Goal: Find specific page/section: Find specific page/section

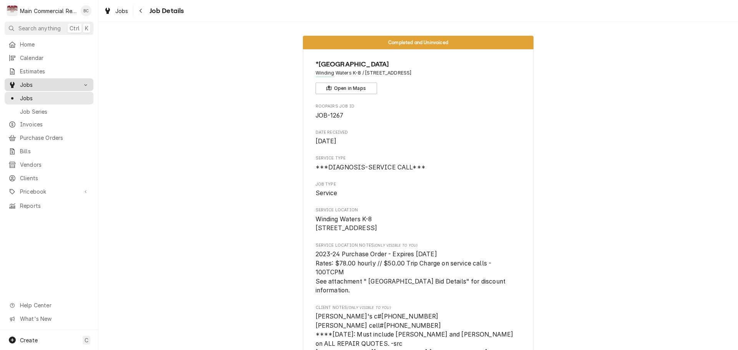
click at [38, 85] on span "Jobs" at bounding box center [49, 85] width 58 height 8
click at [34, 86] on div "Jobs" at bounding box center [49, 85] width 86 height 10
click at [35, 95] on span "Jobs" at bounding box center [55, 98] width 70 height 8
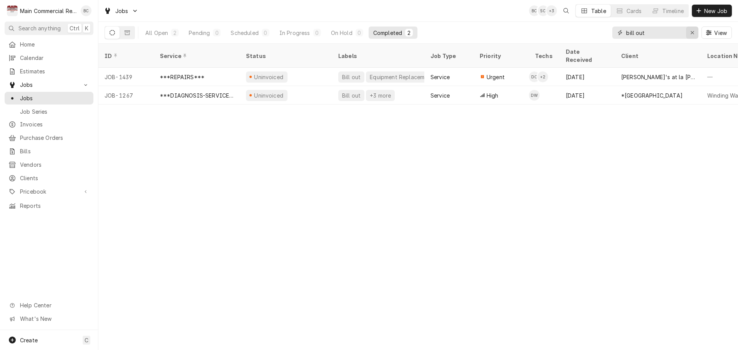
click at [694, 33] on icon "Erase input" at bounding box center [692, 32] width 4 height 5
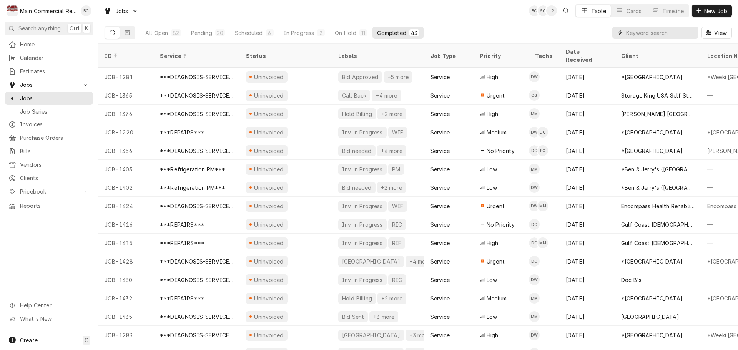
click at [655, 34] on input "Dynamic Content Wrapper" at bounding box center [660, 33] width 68 height 12
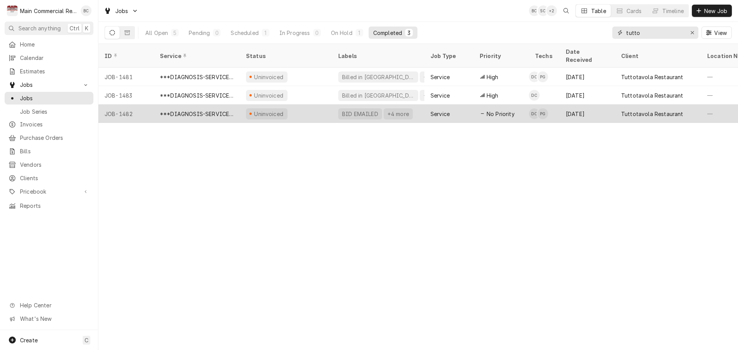
type input "tutto"
click at [367, 110] on div "BID EMAILED" at bounding box center [360, 114] width 38 height 8
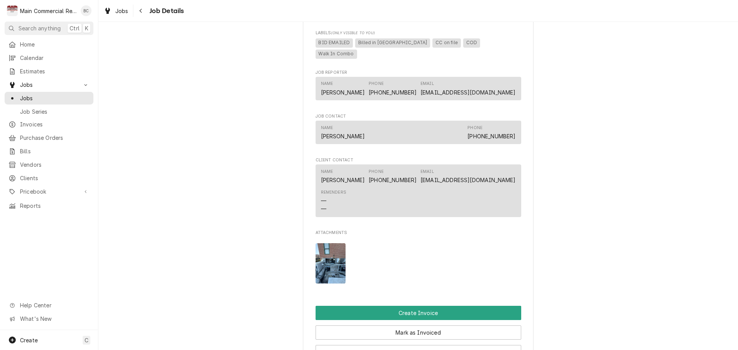
scroll to position [577, 0]
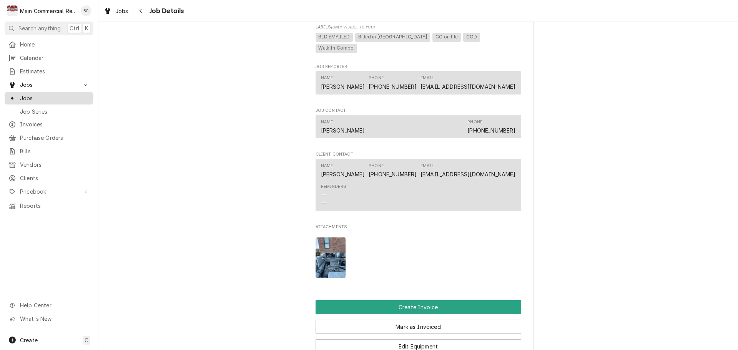
click at [49, 99] on span "Jobs" at bounding box center [55, 98] width 70 height 8
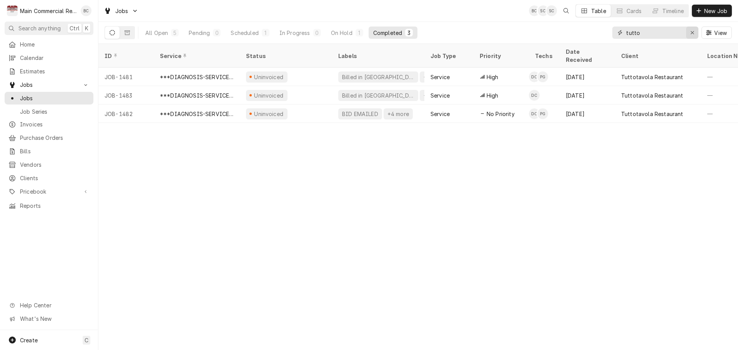
click at [694, 33] on icon "Erase input" at bounding box center [692, 32] width 4 height 5
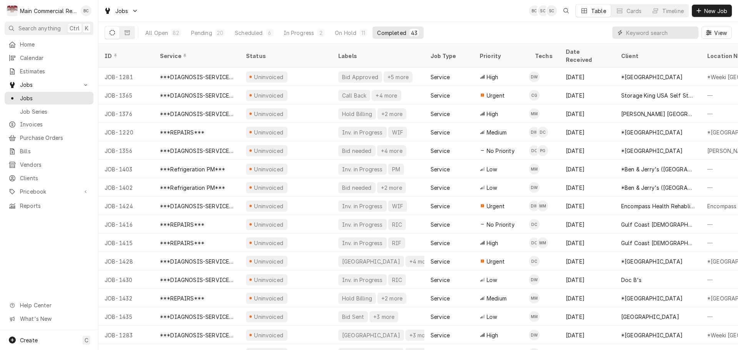
click at [636, 36] on input "Dynamic Content Wrapper" at bounding box center [660, 33] width 68 height 12
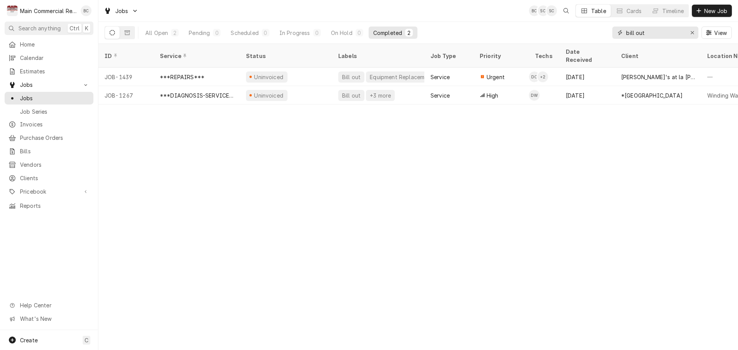
type input "bill out"
